Goal: Complete application form

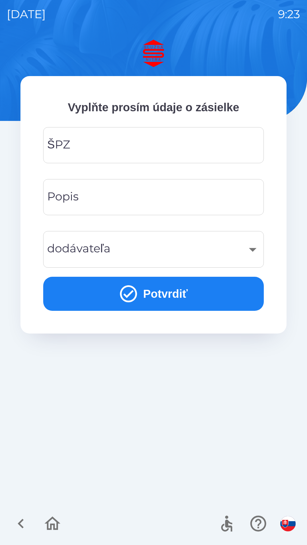
click at [151, 140] on input "ŠPZ" at bounding box center [153, 145] width 207 height 22
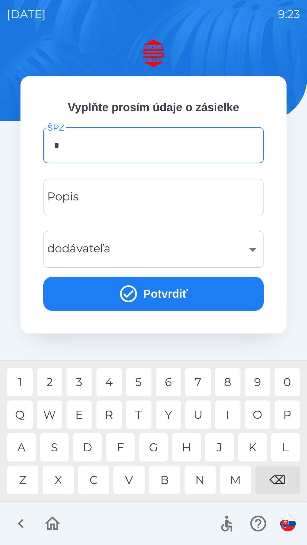
click at [20, 441] on div "A" at bounding box center [21, 448] width 29 height 28
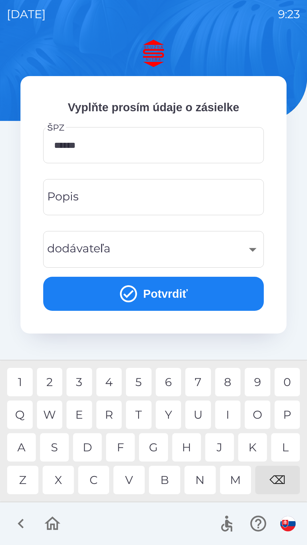
click at [218, 447] on div "J" at bounding box center [219, 448] width 29 height 28
type input "*******"
click at [207, 290] on button "Potvrdiť" at bounding box center [153, 294] width 220 height 34
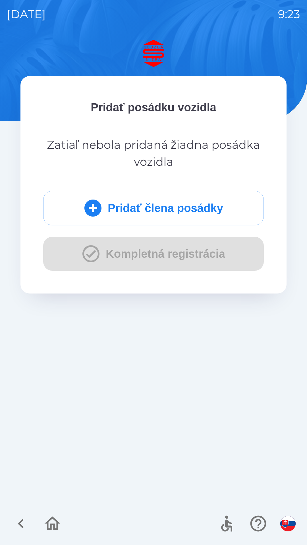
click at [207, 211] on button "Pridať člena posádky" at bounding box center [153, 208] width 220 height 35
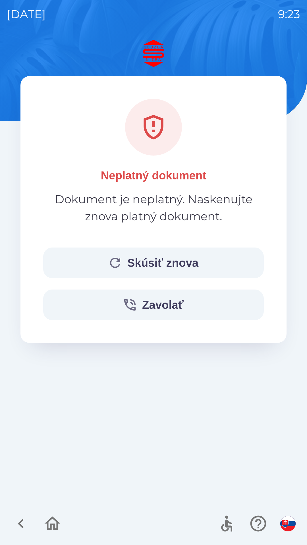
click at [181, 263] on button "Skúsiť znova" at bounding box center [153, 263] width 220 height 31
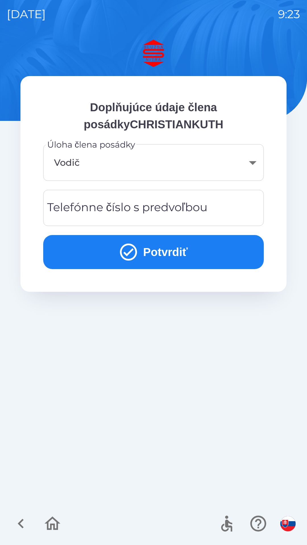
click at [193, 250] on button "Potvrdiť" at bounding box center [153, 252] width 220 height 34
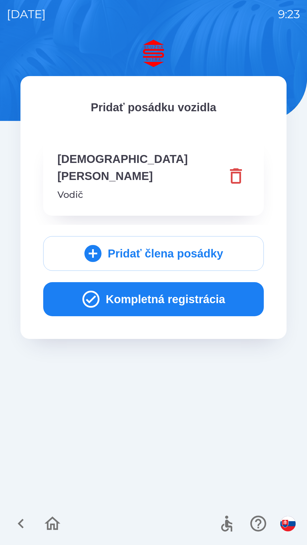
click at [191, 285] on button "Kompletná registrácia" at bounding box center [153, 299] width 220 height 34
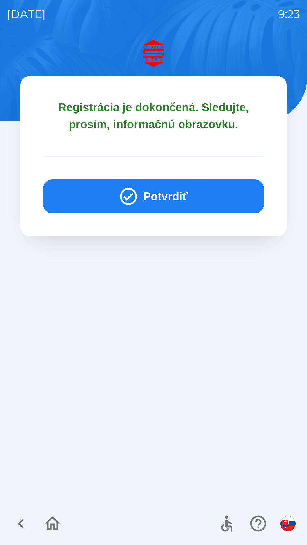
click at [177, 198] on button "Potvrdiť" at bounding box center [153, 197] width 220 height 34
